Goal: Transaction & Acquisition: Purchase product/service

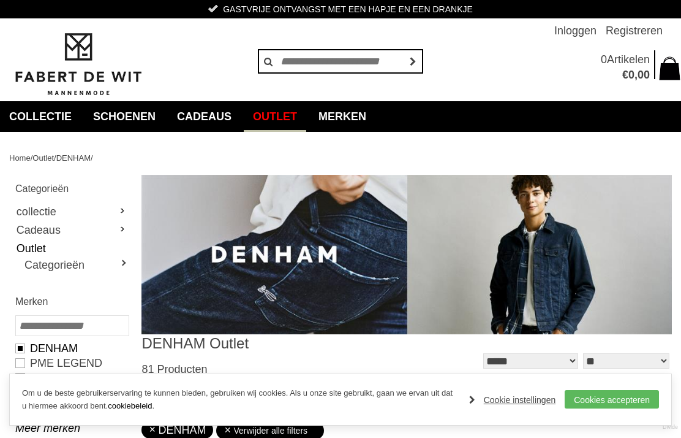
click at [628, 396] on link "Cookies accepteren" at bounding box center [612, 399] width 94 height 18
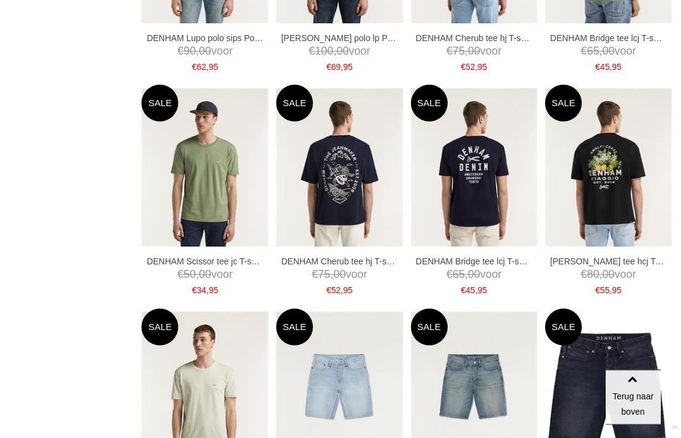
scroll to position [823, 0]
click at [0, 0] on link "XL" at bounding box center [0, 0] width 0 height 0
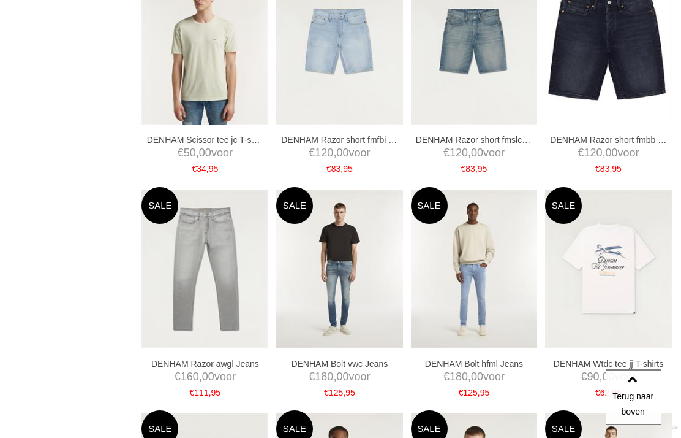
scroll to position [1183, 0]
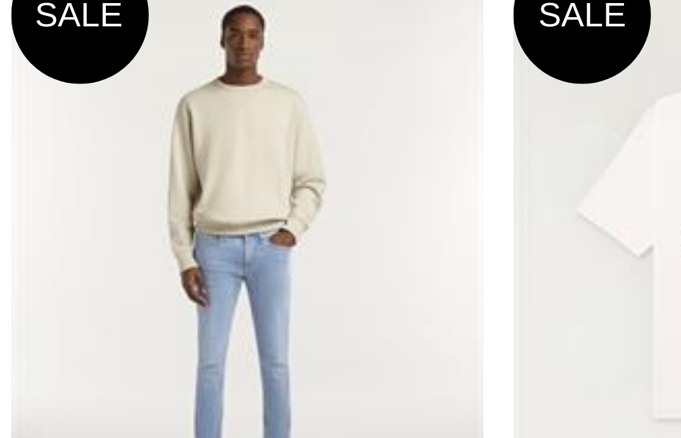
click at [411, 175] on img at bounding box center [474, 254] width 127 height 159
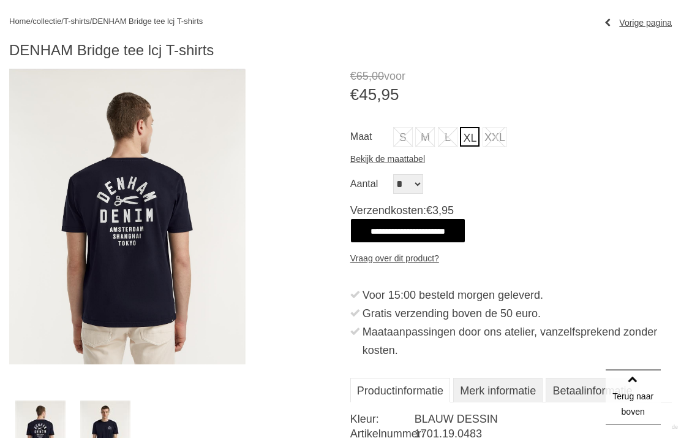
scroll to position [137, 0]
click at [105, 420] on img at bounding box center [105, 431] width 50 height 63
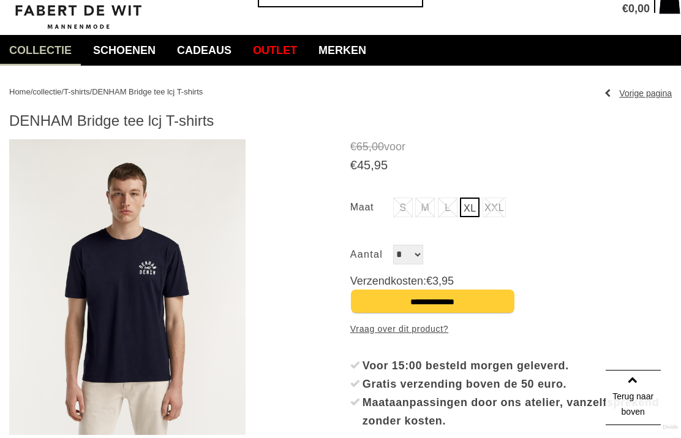
scroll to position [0, 0]
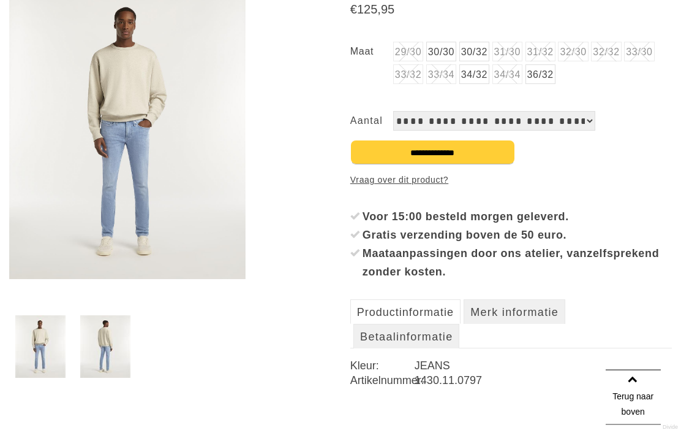
scroll to position [247, 0]
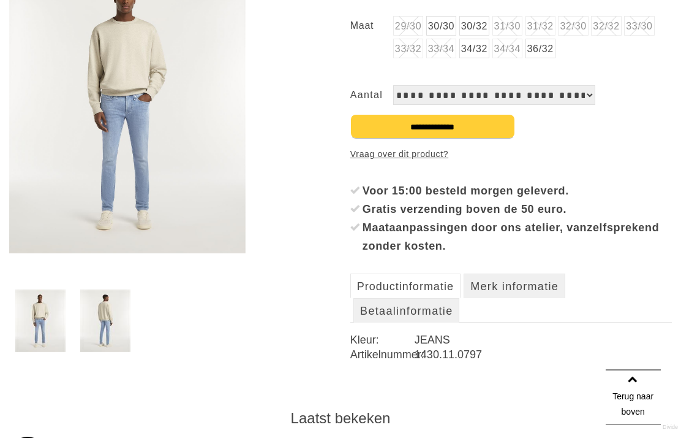
click at [109, 317] on img at bounding box center [105, 321] width 50 height 63
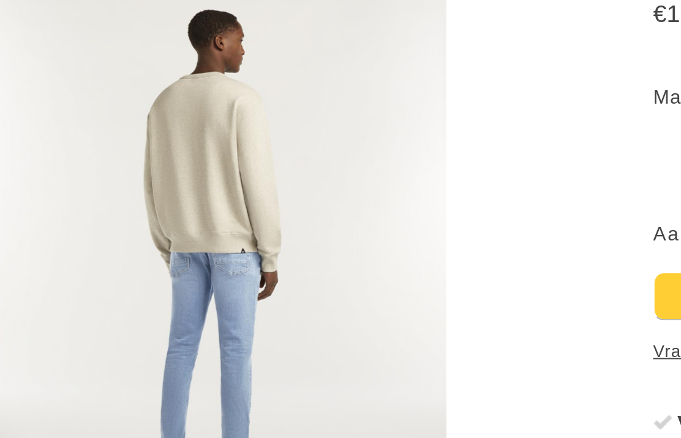
scroll to position [152, 0]
